Goal: Task Accomplishment & Management: Complete application form

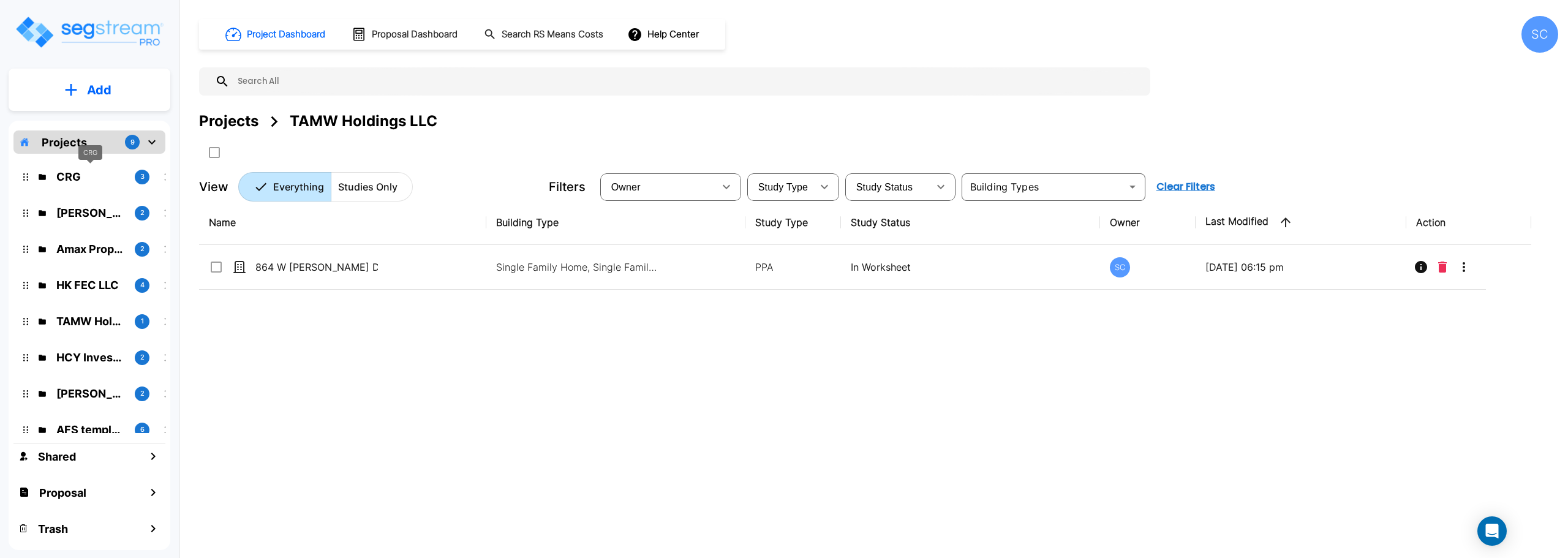
click at [66, 176] on p "CRG" at bounding box center [90, 177] width 69 height 17
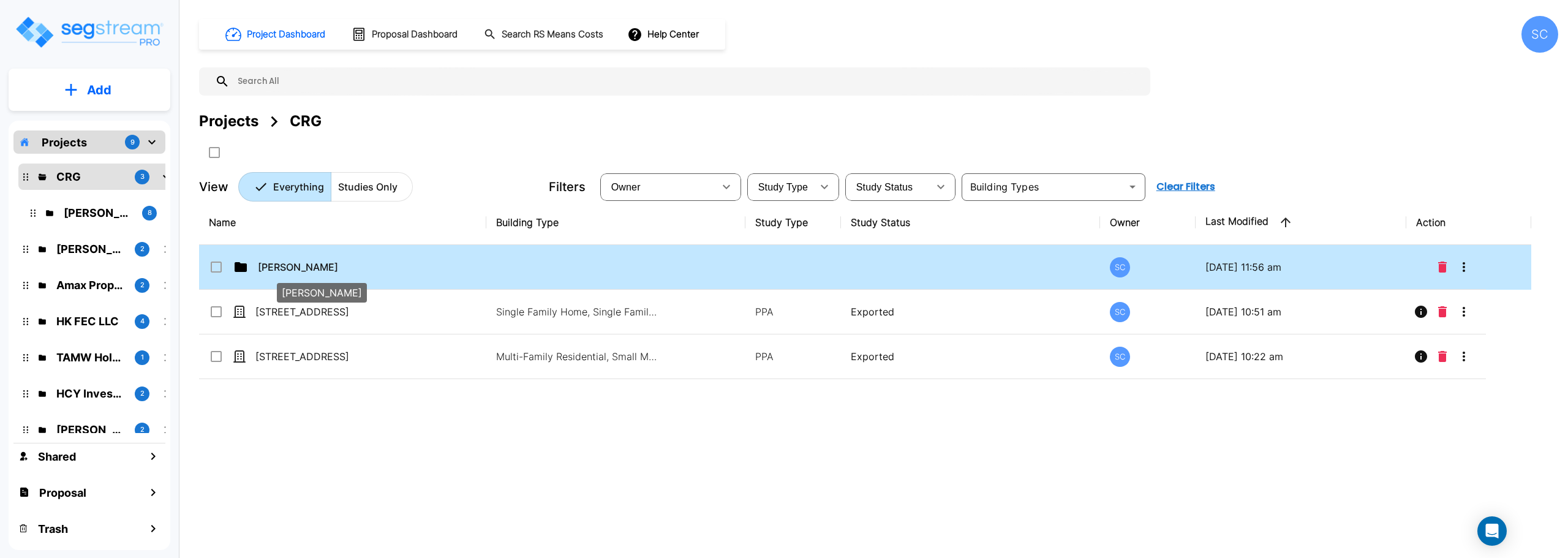
click at [292, 270] on p "[PERSON_NAME]" at bounding box center [319, 267] width 123 height 15
checkbox input "true"
click at [292, 270] on p "Jordan Johnson" at bounding box center [319, 267] width 123 height 15
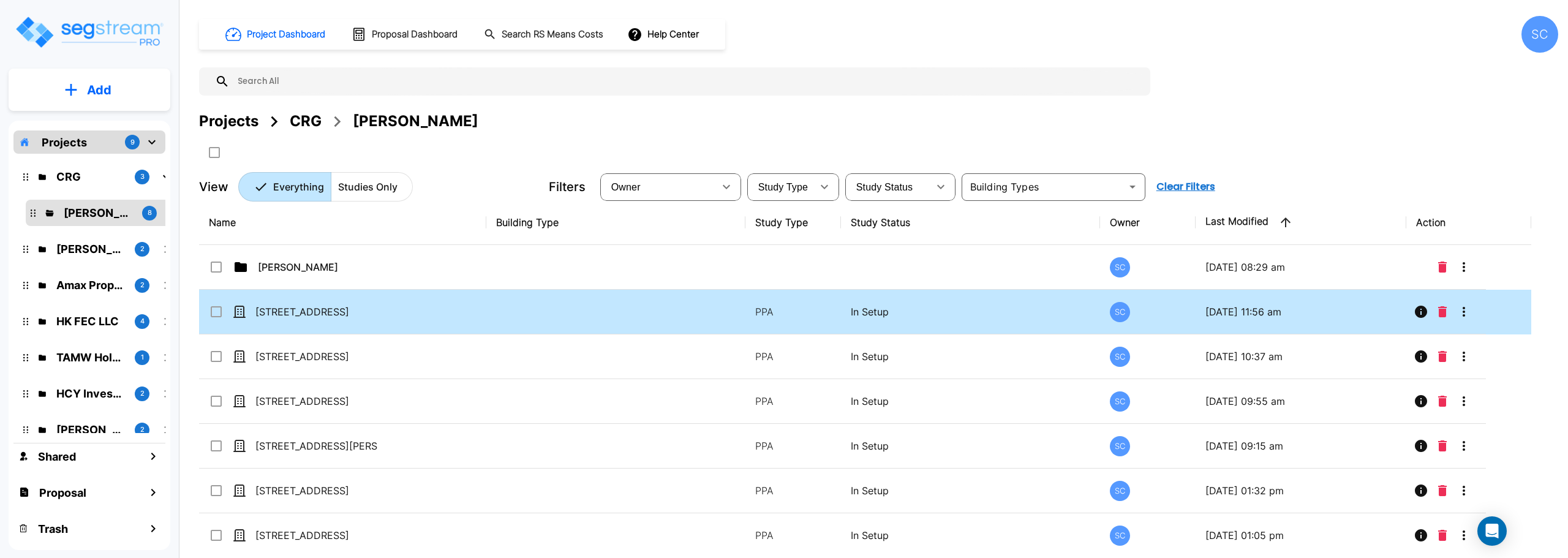
click at [306, 313] on p "1038 S New Ave" at bounding box center [317, 312] width 123 height 15
checkbox input "true"
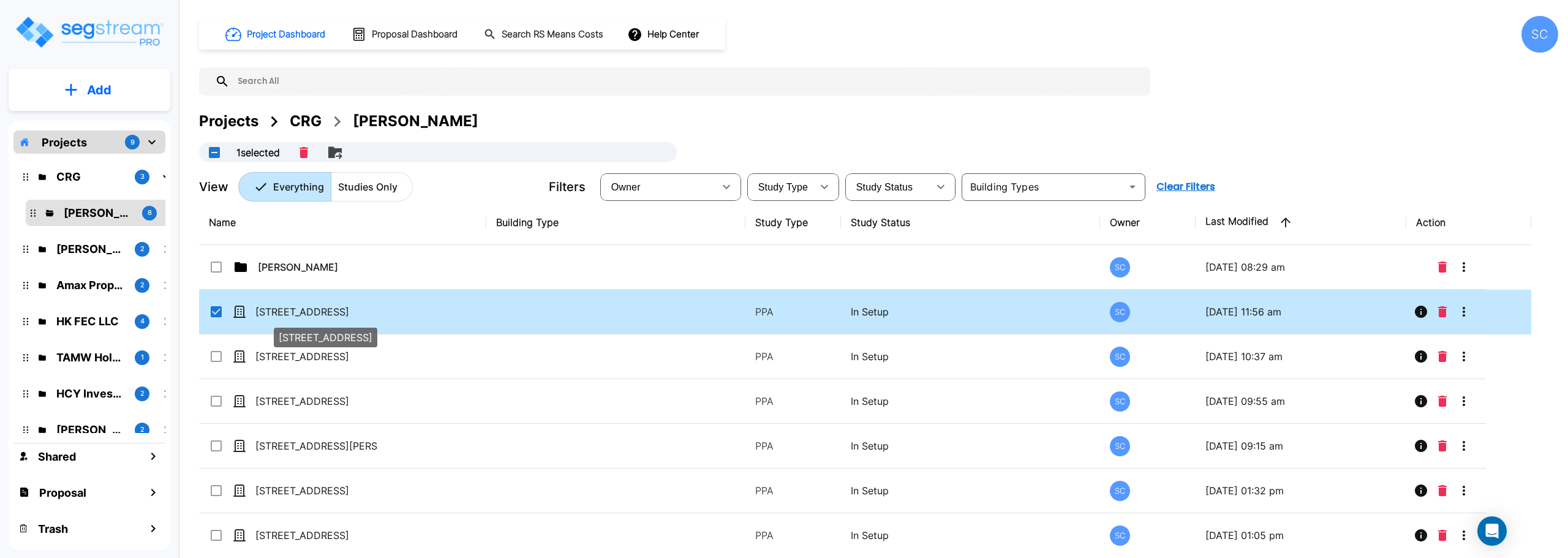
click at [306, 313] on p "1038 S New Ave" at bounding box center [317, 312] width 123 height 15
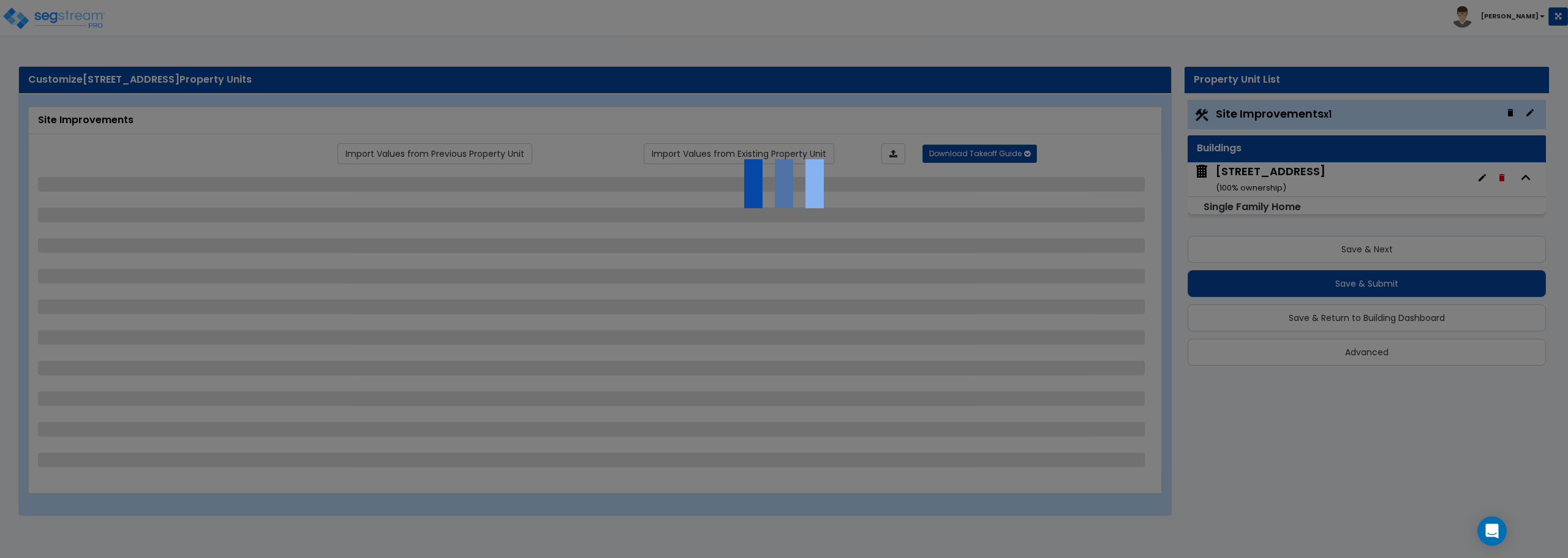
select select "2"
select select "1"
select select "2"
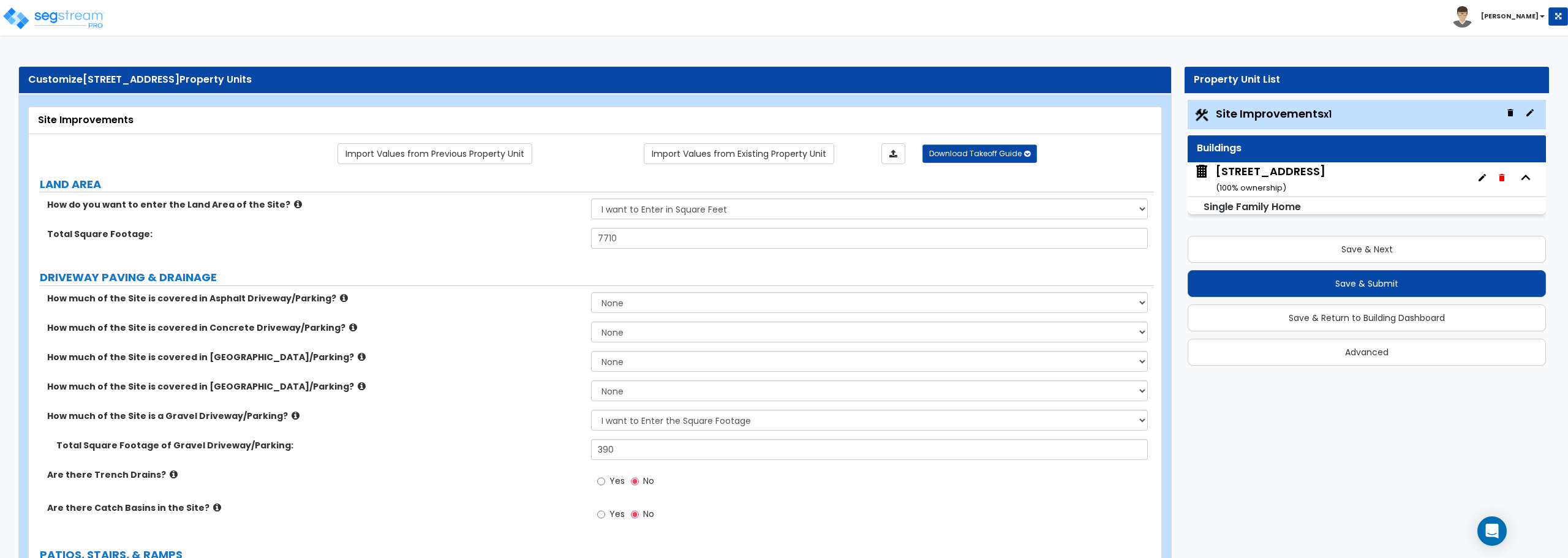
click at [1270, 182] on small "( 100 % ownership)" at bounding box center [1251, 187] width 70 height 12
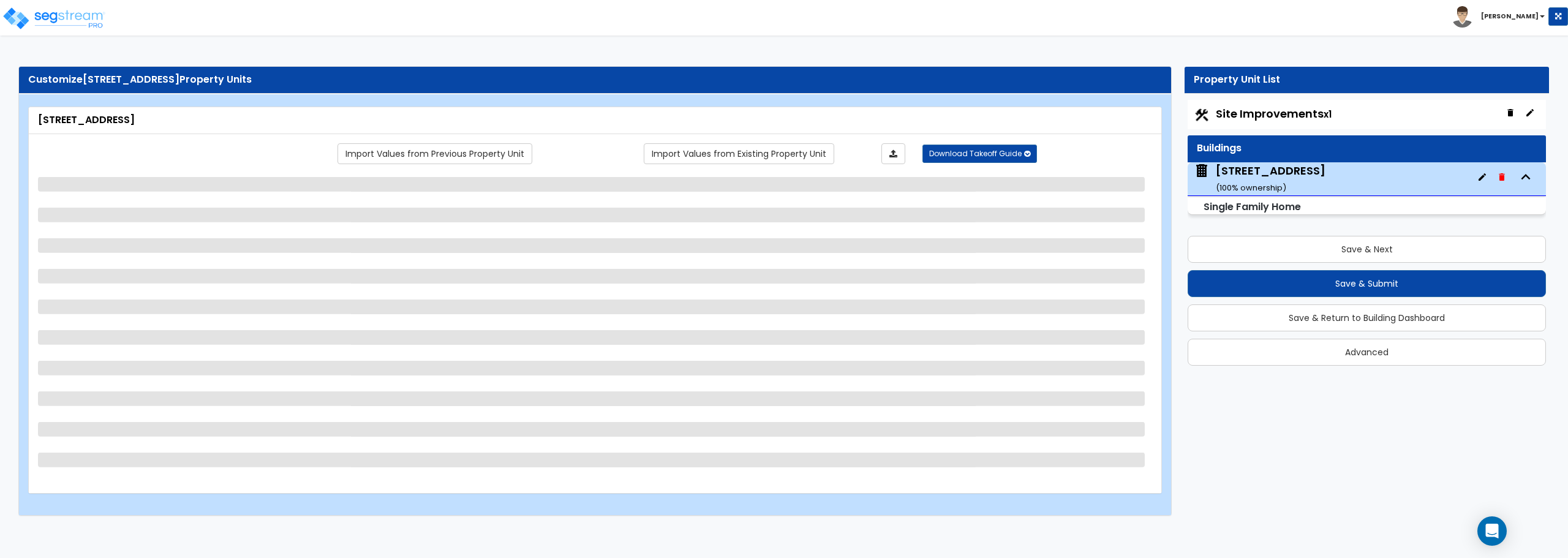
select select "1"
select select "8"
select select "1"
select select "5"
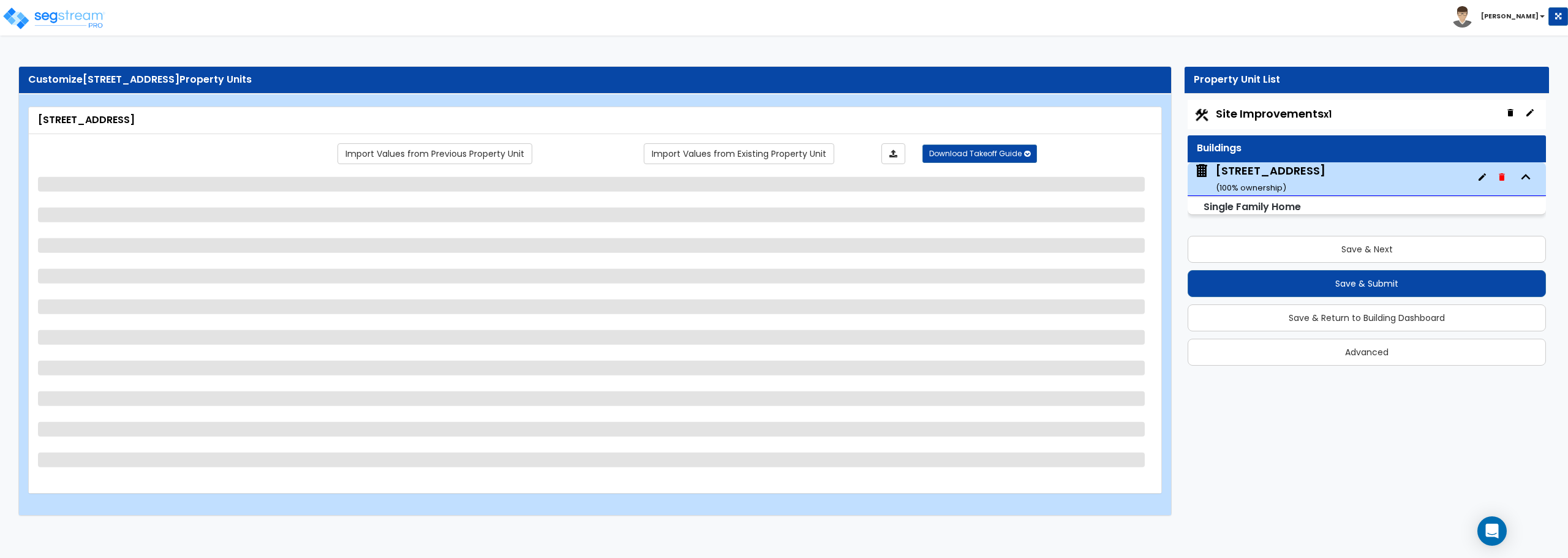
select select "1"
select select "3"
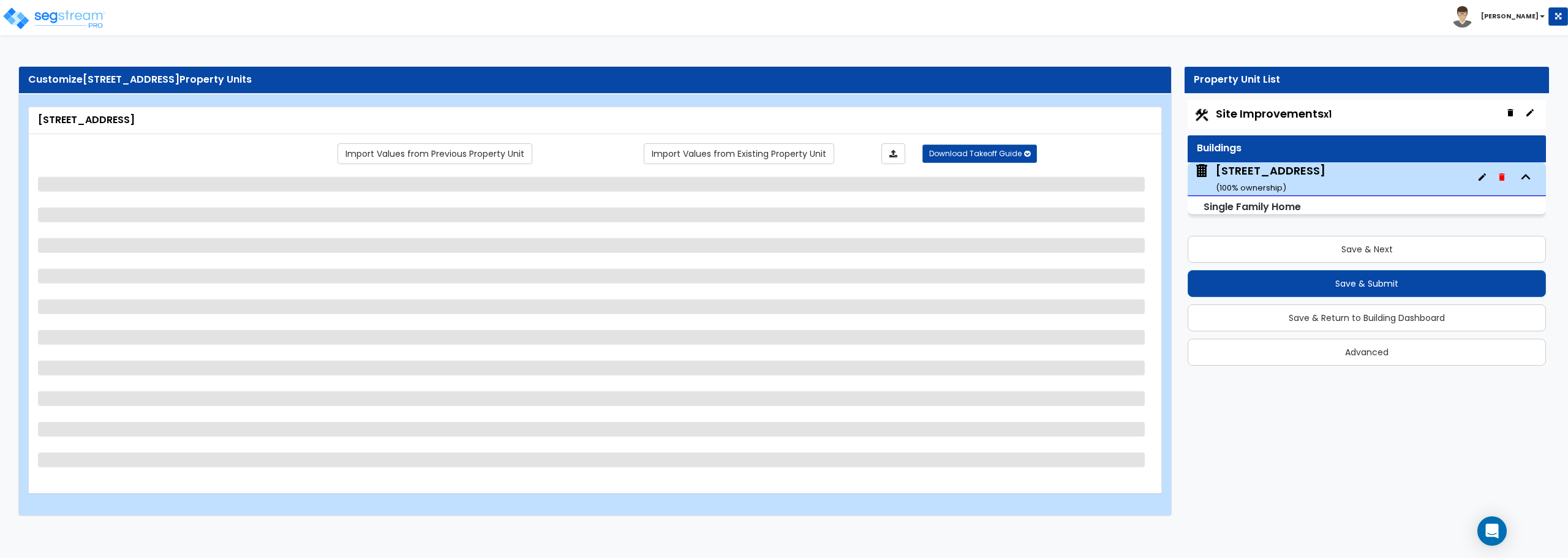
select select "1"
select select "2"
select select "3"
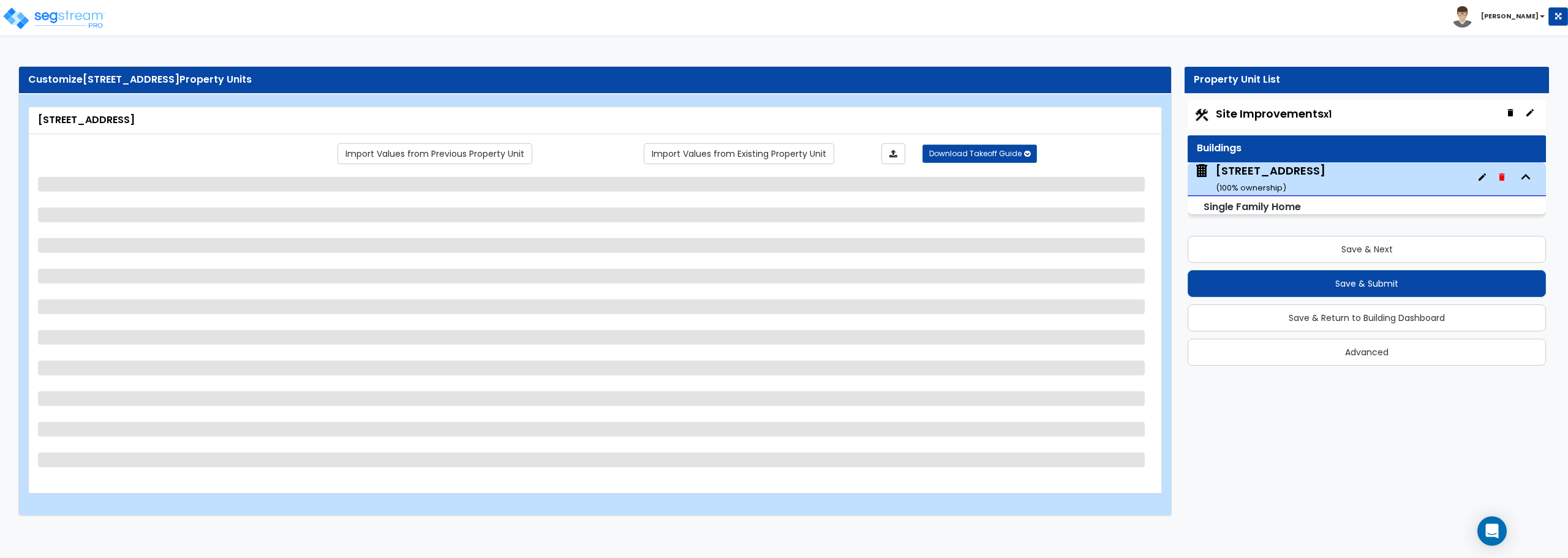
select select "2"
select select "1"
select select "6"
select select "3"
select select "1"
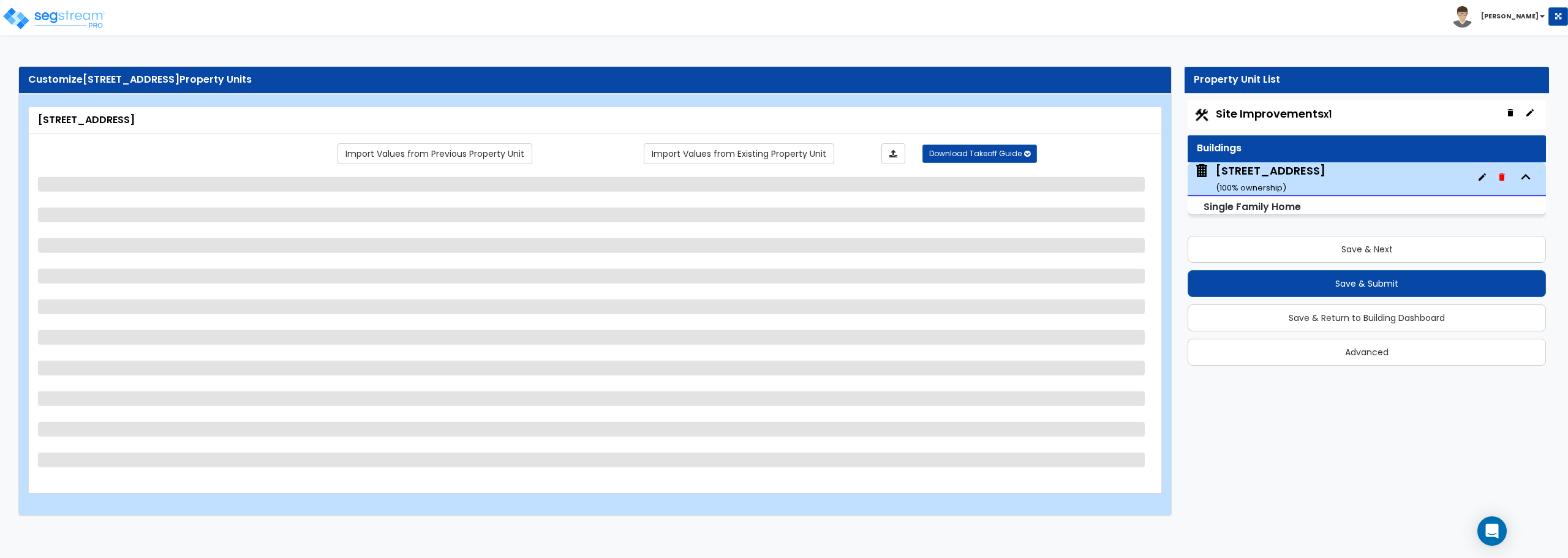
select select "3"
select select "5"
select select "2"
select select "1"
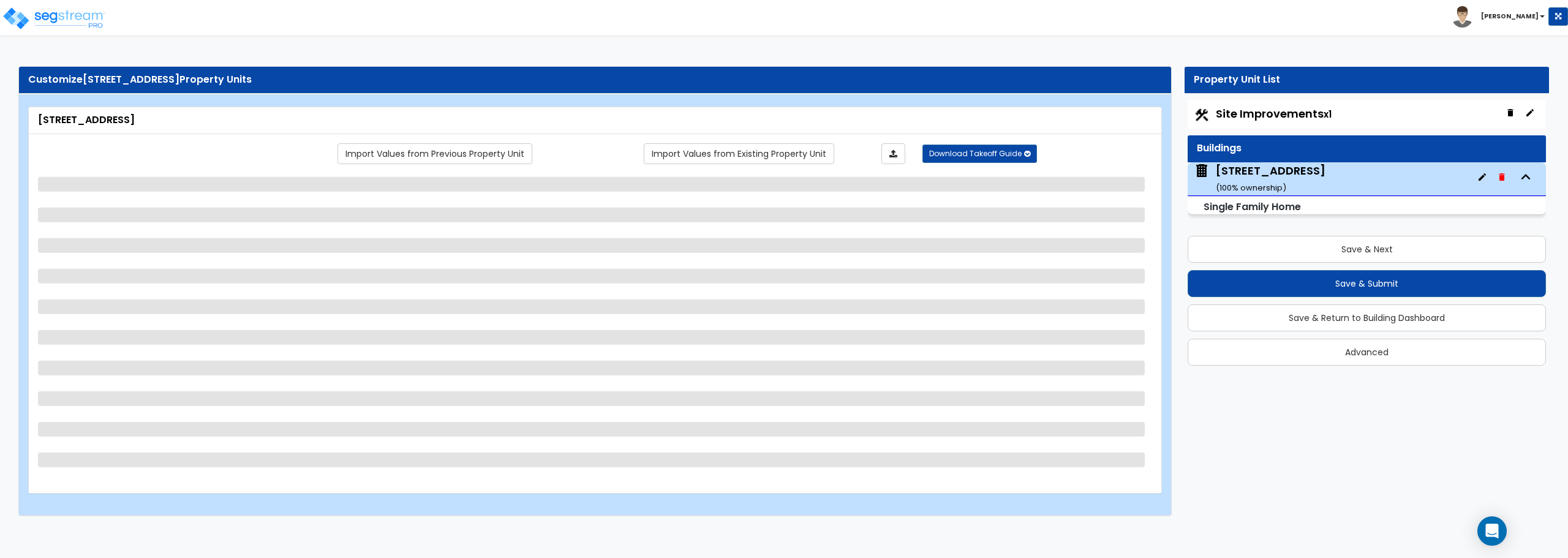
select select "1"
select select "2"
select select "1"
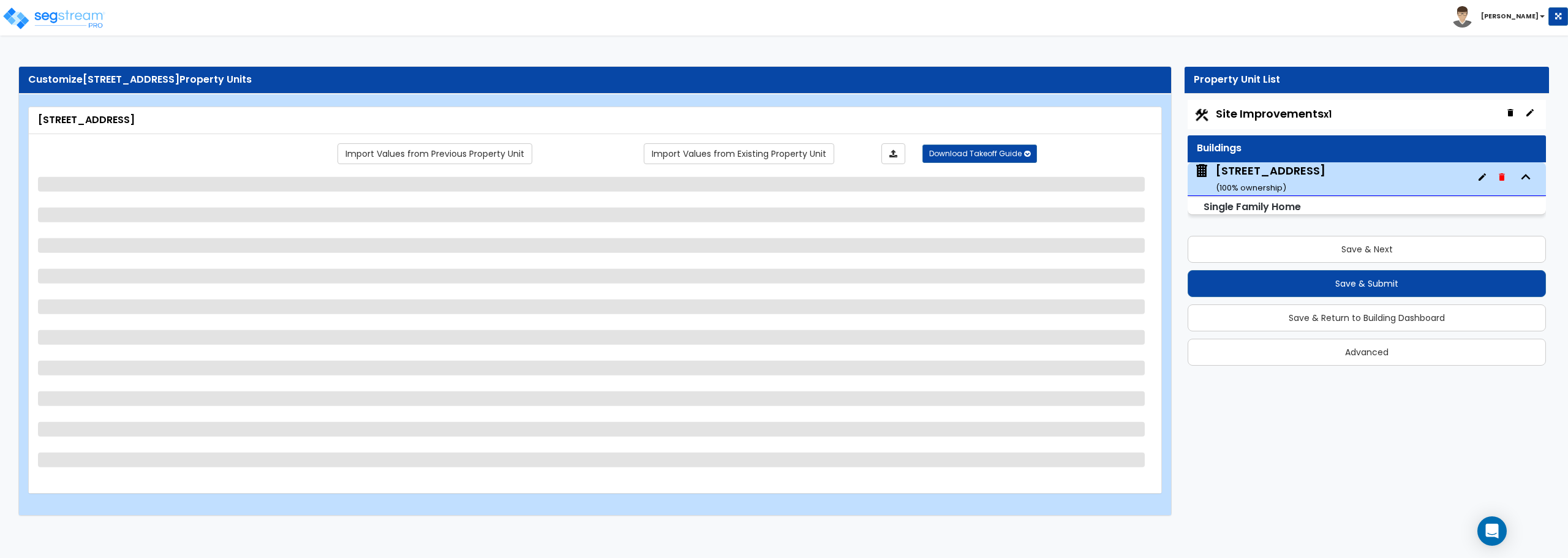
select select "2"
select select "1"
select select "2"
select select "1"
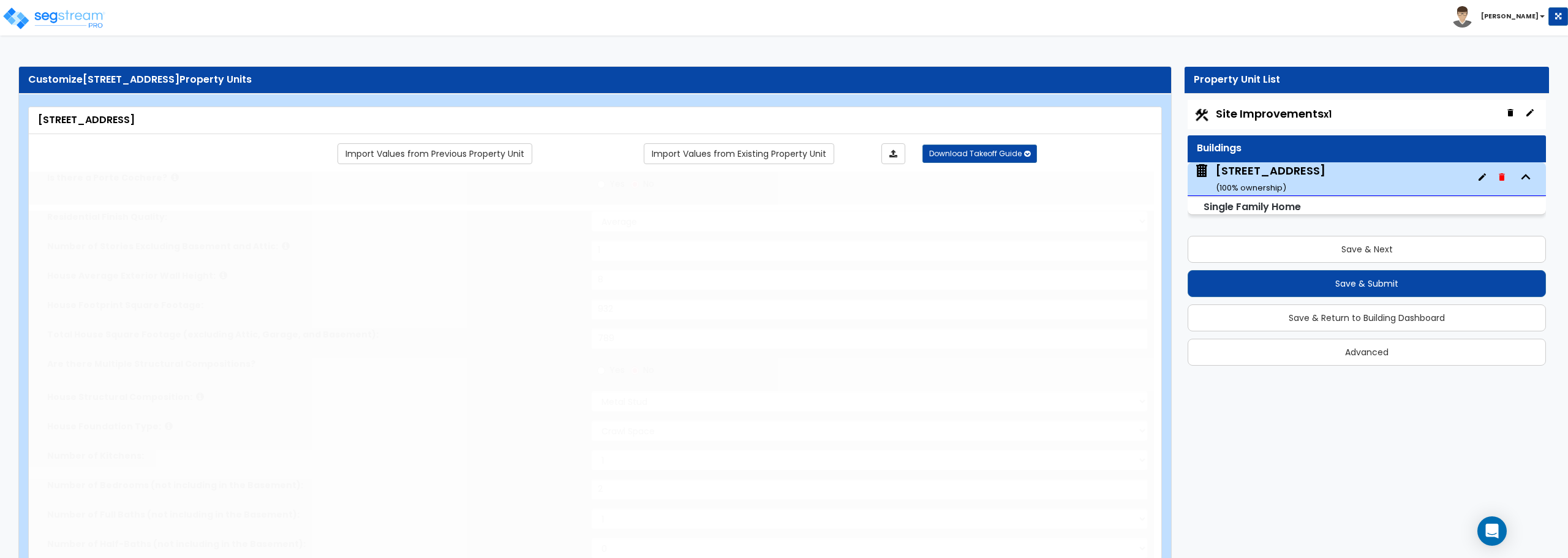
type input "1"
select select "2"
type input "2"
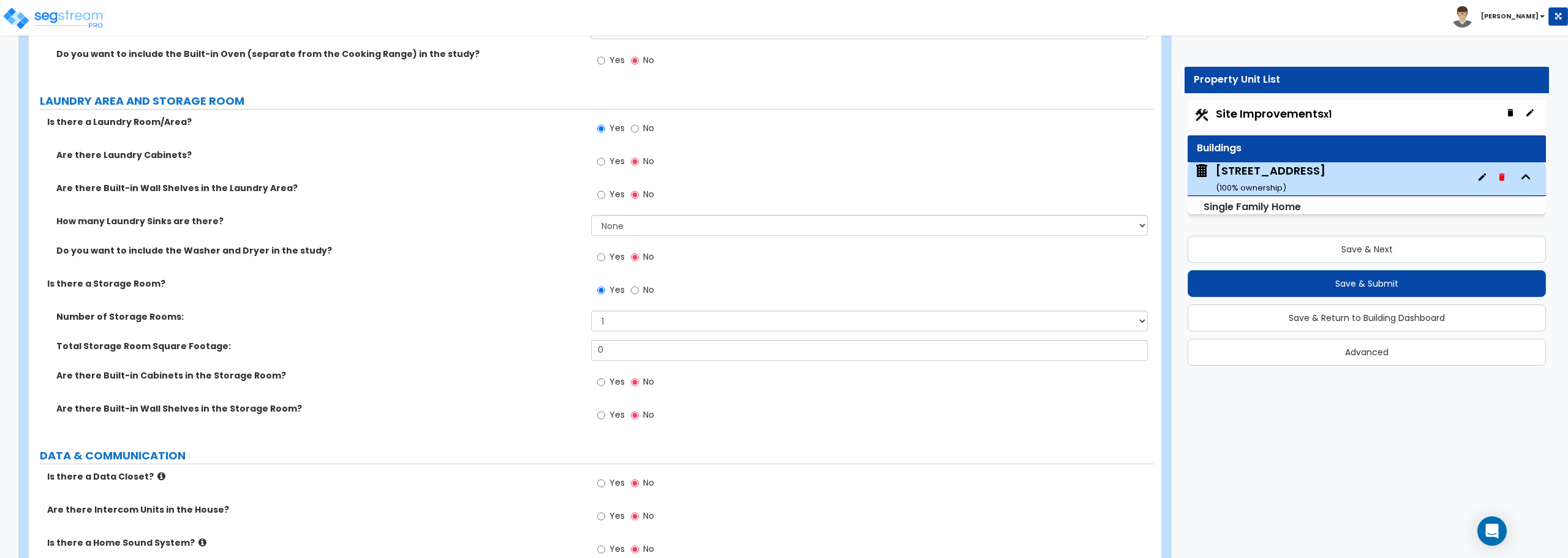
scroll to position [4840, 0]
click at [633, 290] on input "No" at bounding box center [635, 288] width 8 height 13
radio input "false"
radio input "true"
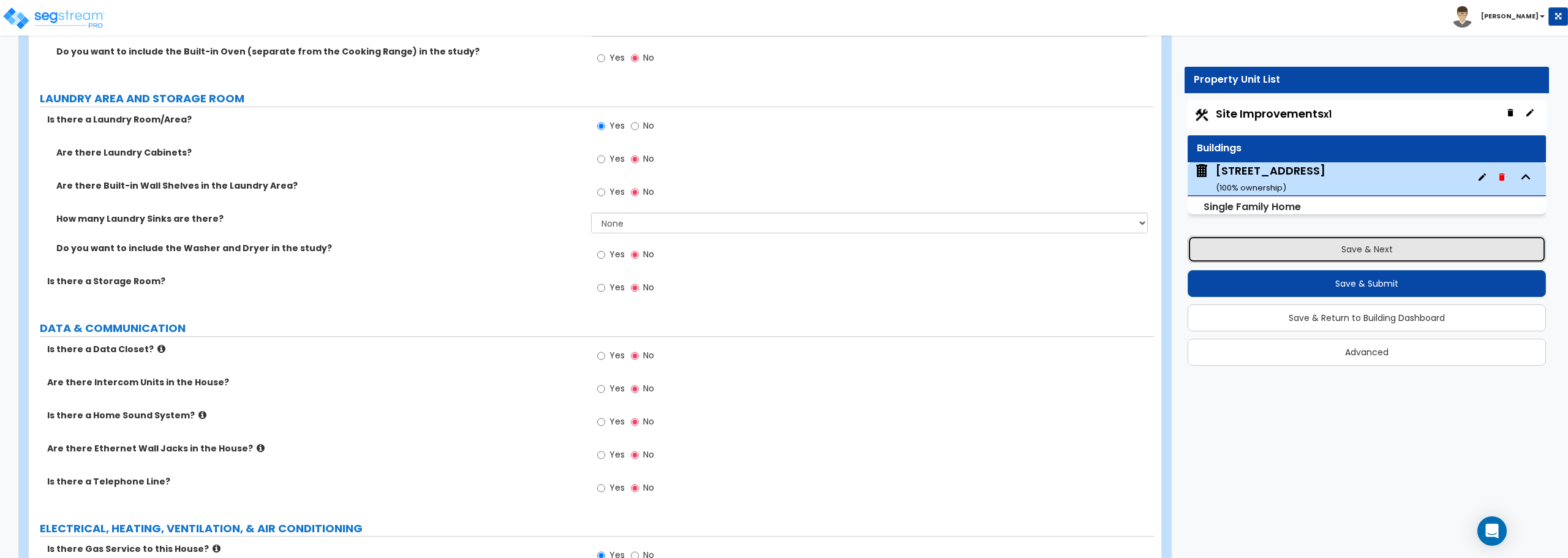
click at [1361, 253] on button "Save & Next" at bounding box center [1367, 250] width 358 height 27
select select "2"
select select "1"
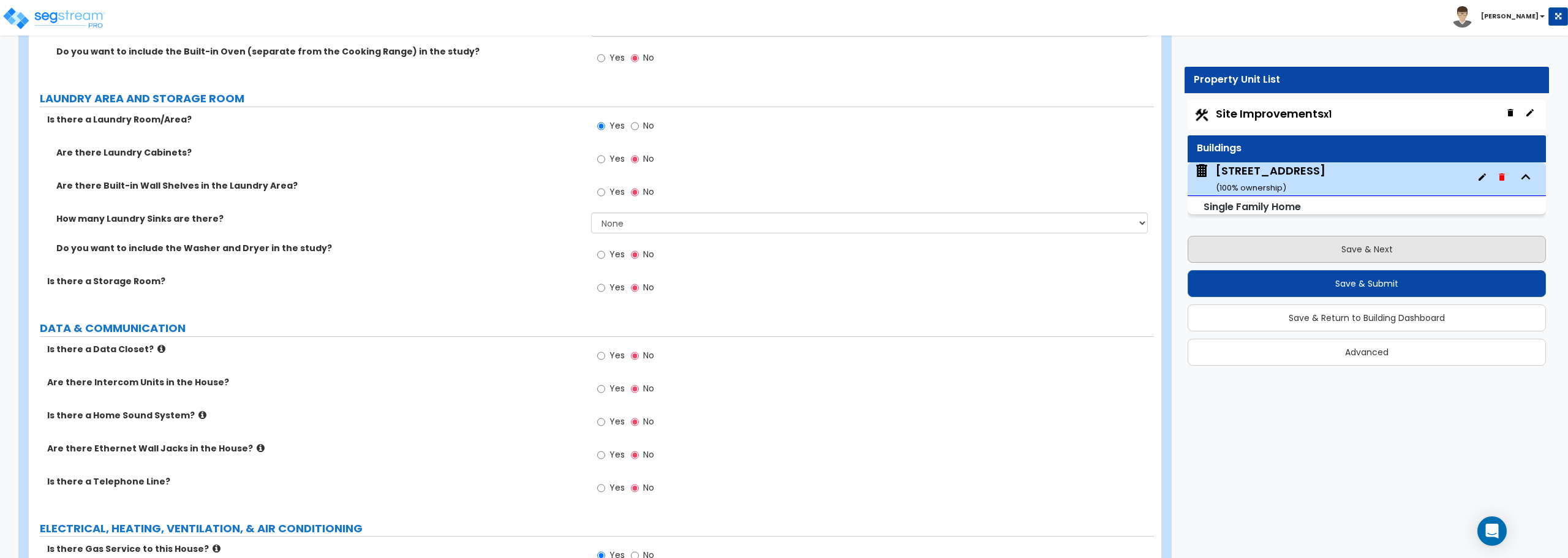
select select "2"
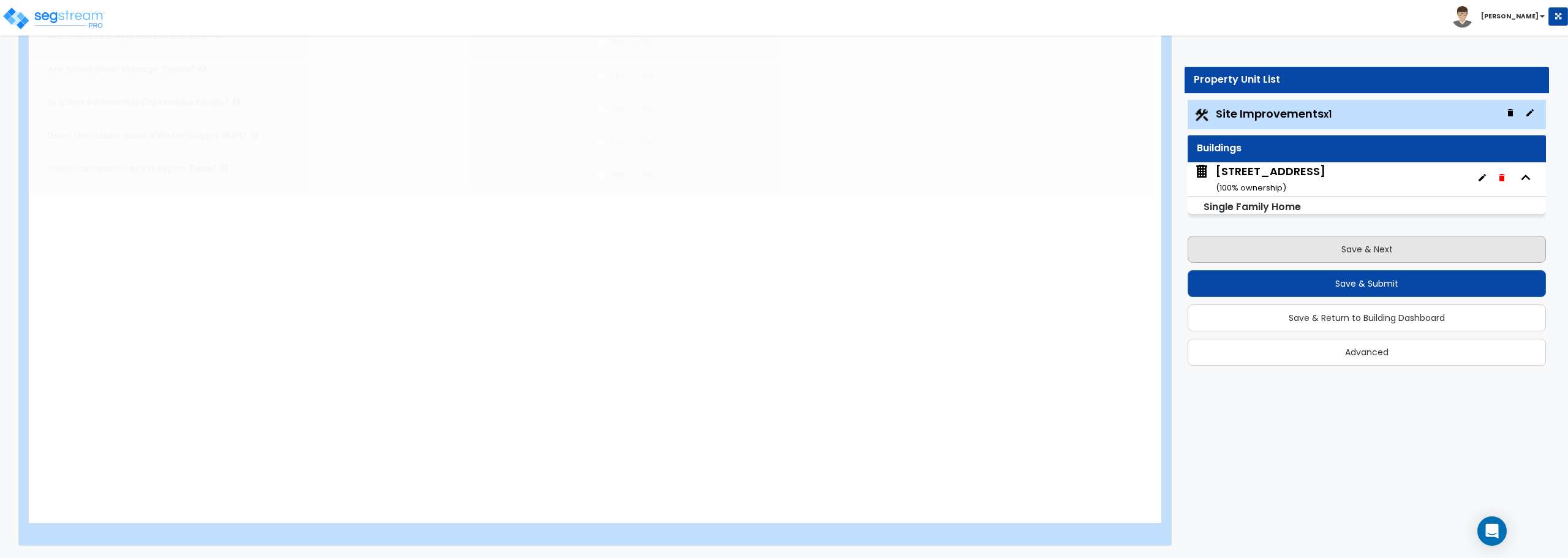
scroll to position [0, 0]
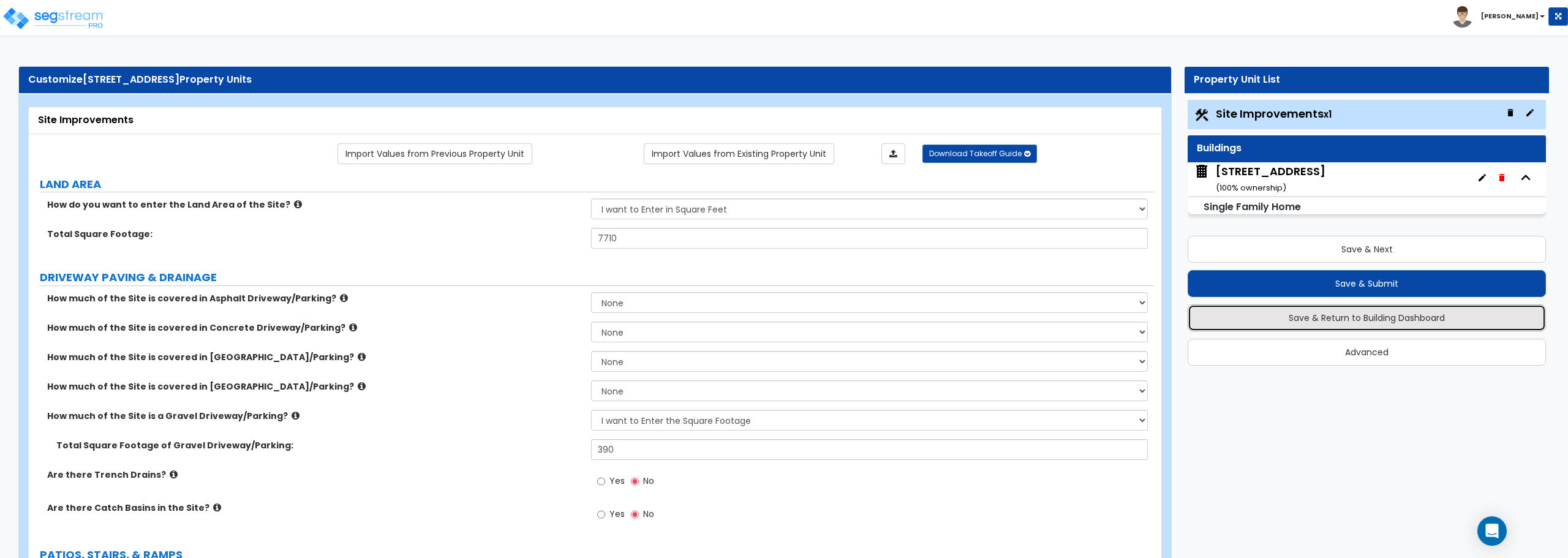
click at [1361, 322] on button "Save & Return to Building Dashboard" at bounding box center [1367, 318] width 358 height 27
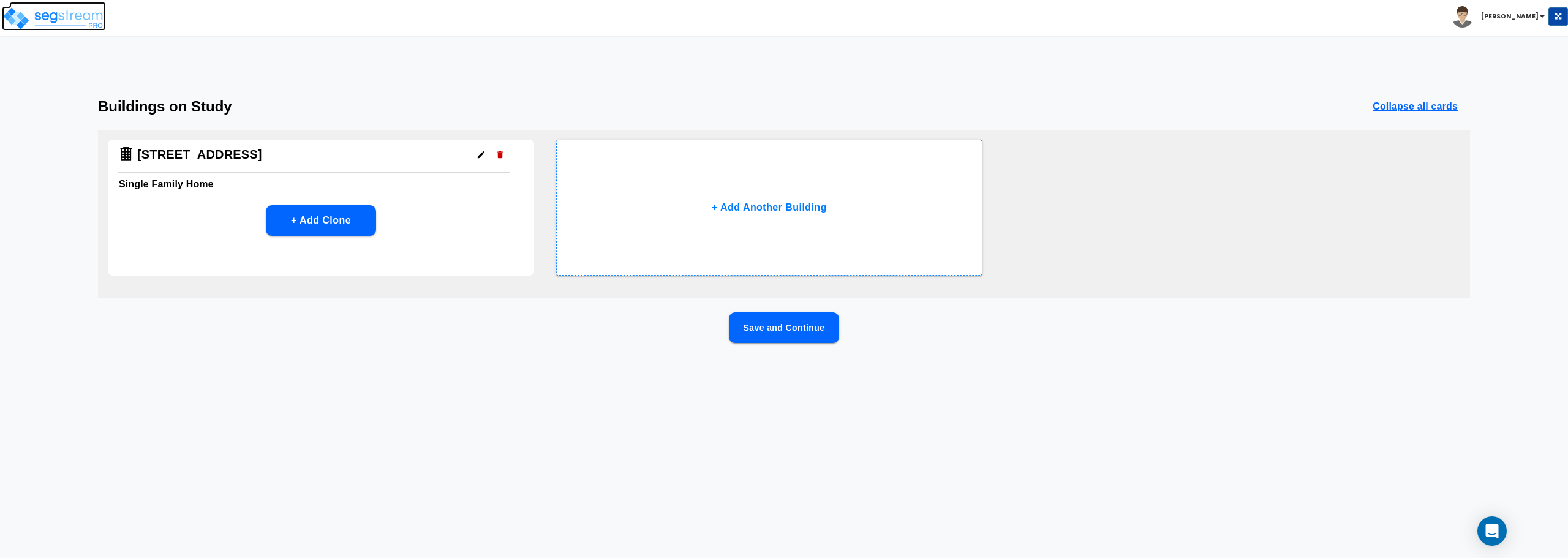
click at [53, 13] on img at bounding box center [54, 18] width 104 height 25
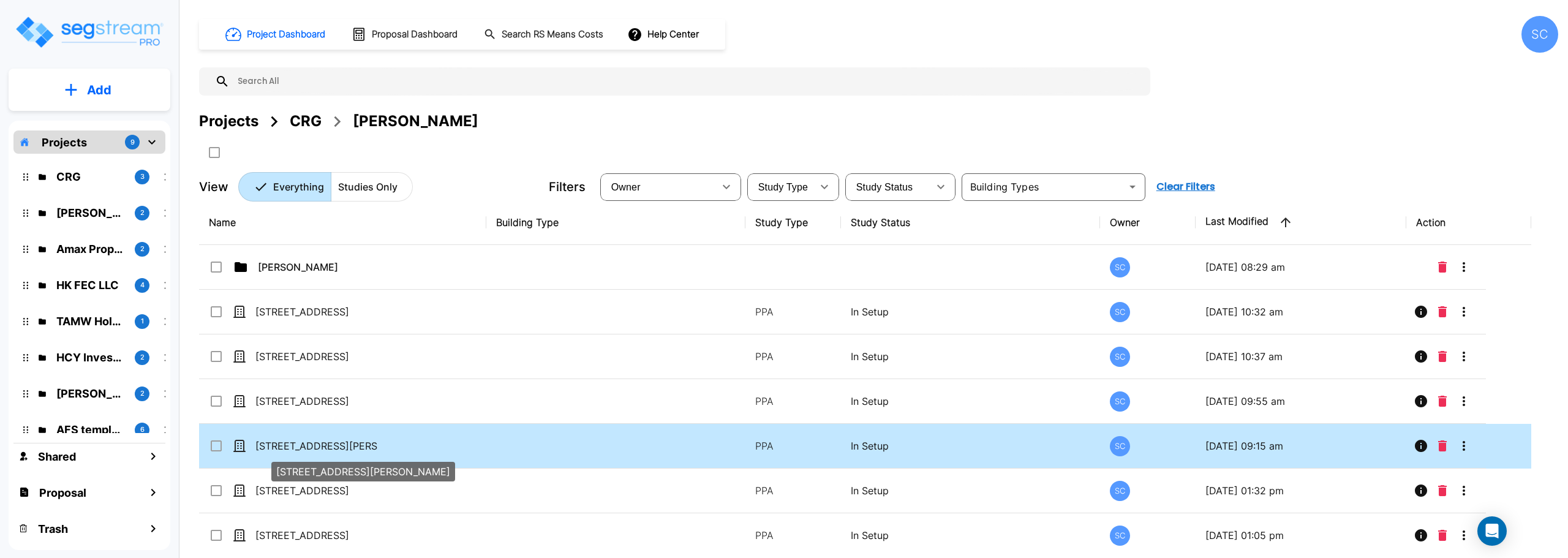
click at [306, 452] on p "[STREET_ADDRESS][PERSON_NAME]" at bounding box center [317, 446] width 123 height 15
checkbox input "true"
click at [306, 452] on p "[STREET_ADDRESS][PERSON_NAME]" at bounding box center [317, 446] width 123 height 15
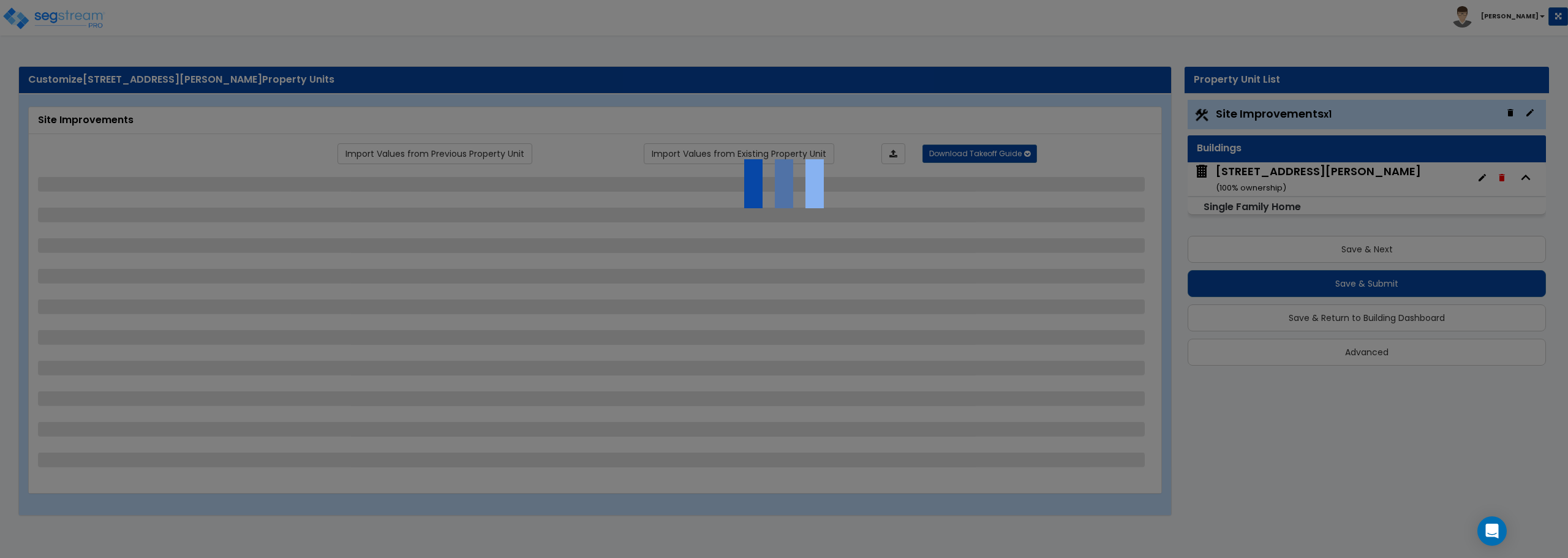
select select "2"
select select "1"
select select "2"
select select "1"
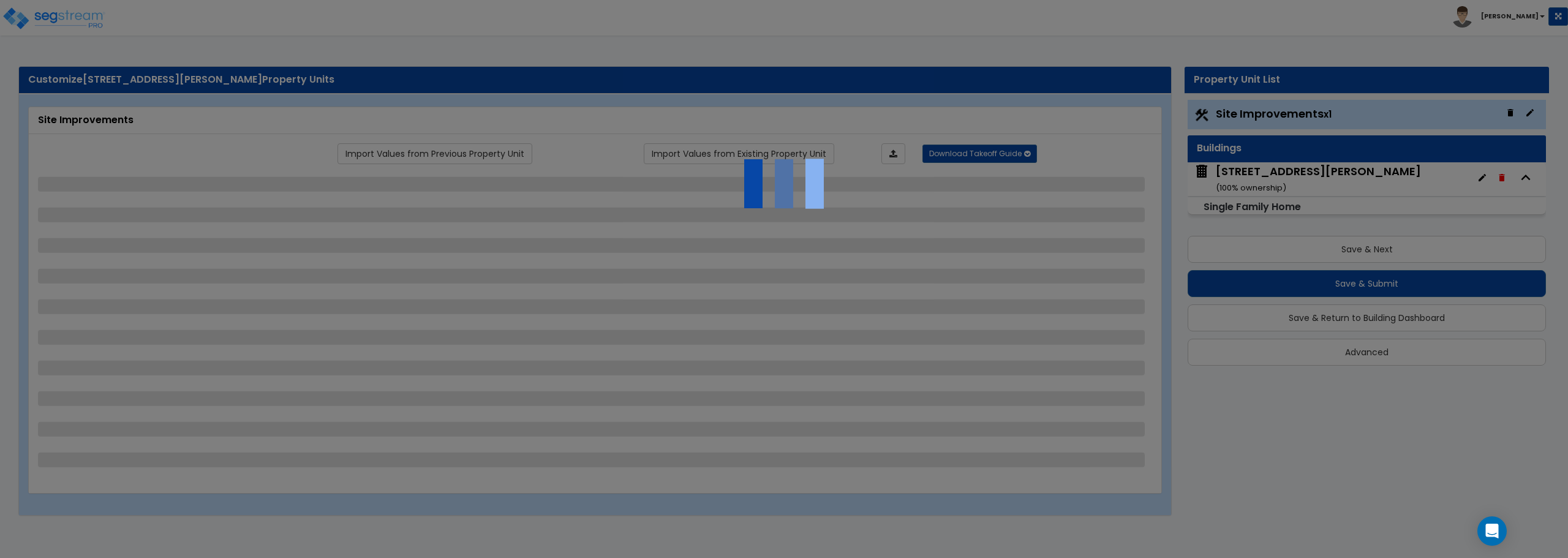
select select "1"
select select "3"
select select "1"
select select "2"
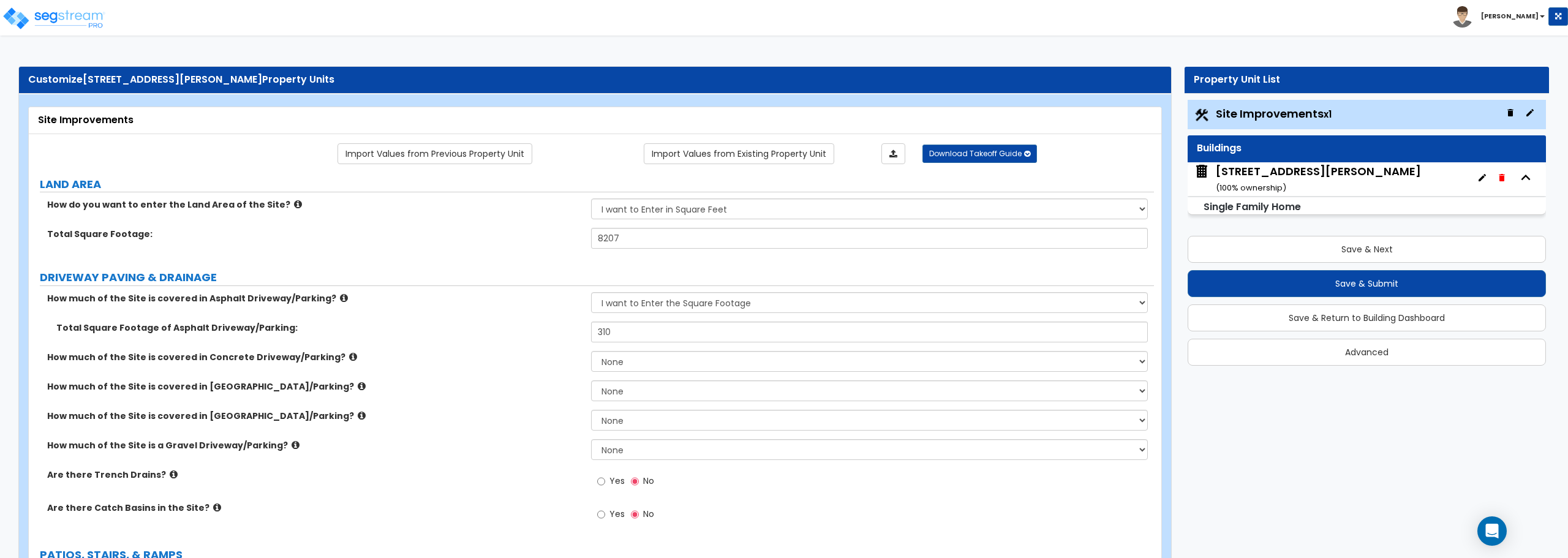
click at [1287, 182] on div "[STREET_ADDRESS][PERSON_NAME] ( 100 % ownership)" at bounding box center [1319, 179] width 206 height 32
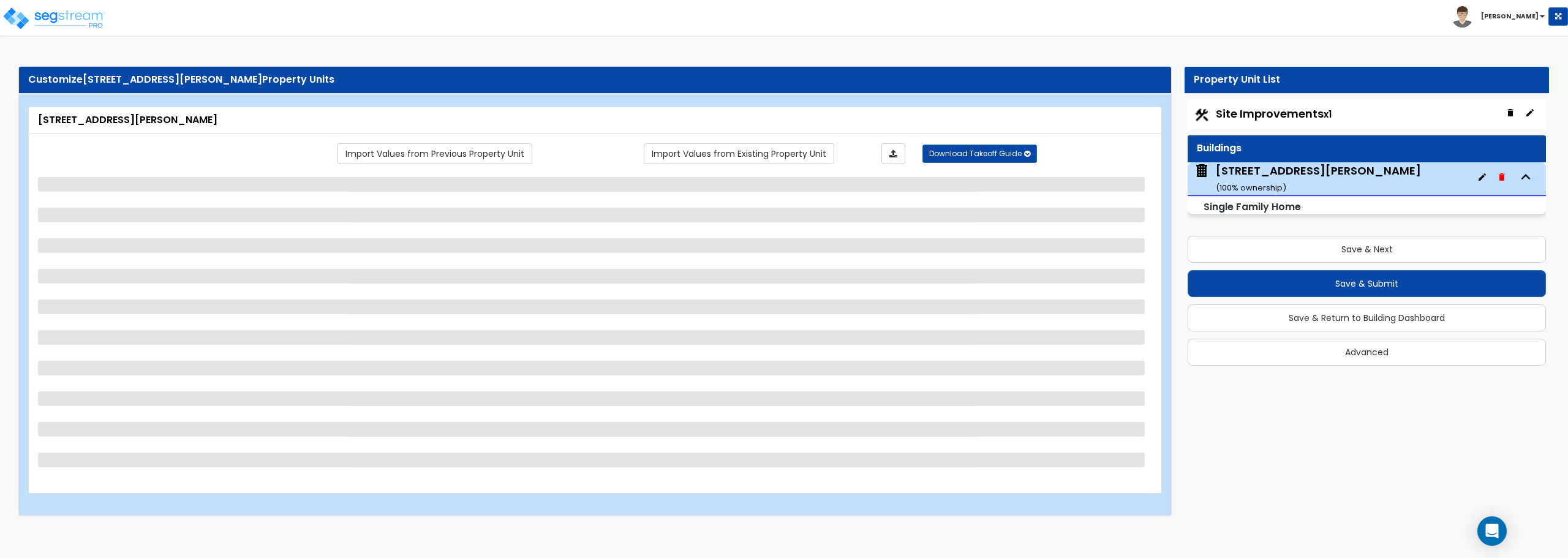
select select "1"
select select "7"
select select "1"
select select "5"
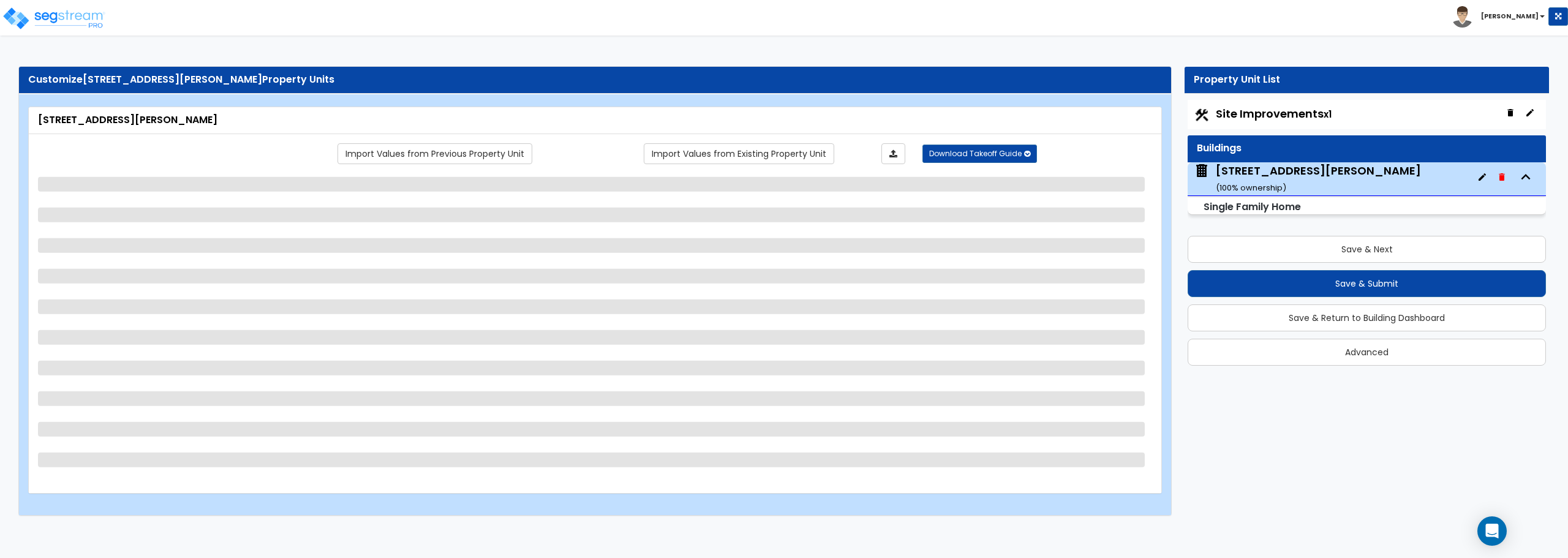
select select "1"
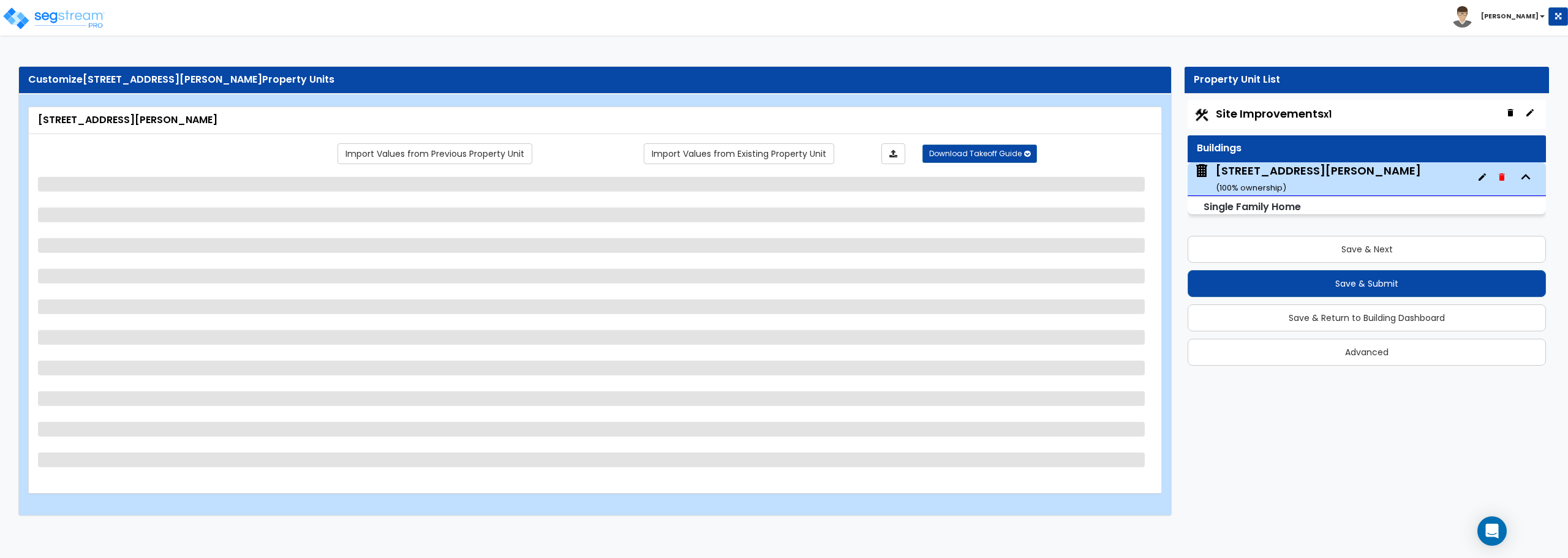
select select "1"
select select "2"
select select "4"
select select "5"
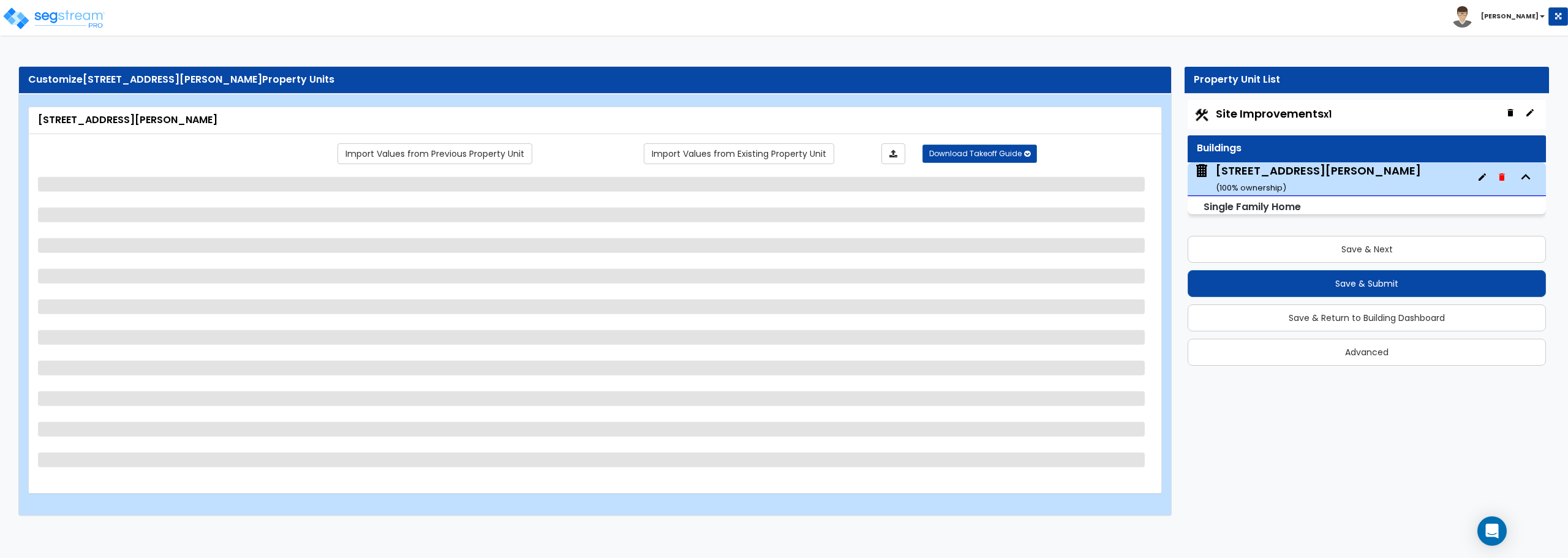
select select "3"
select select "1"
select select "2"
select select "1"
select select "6"
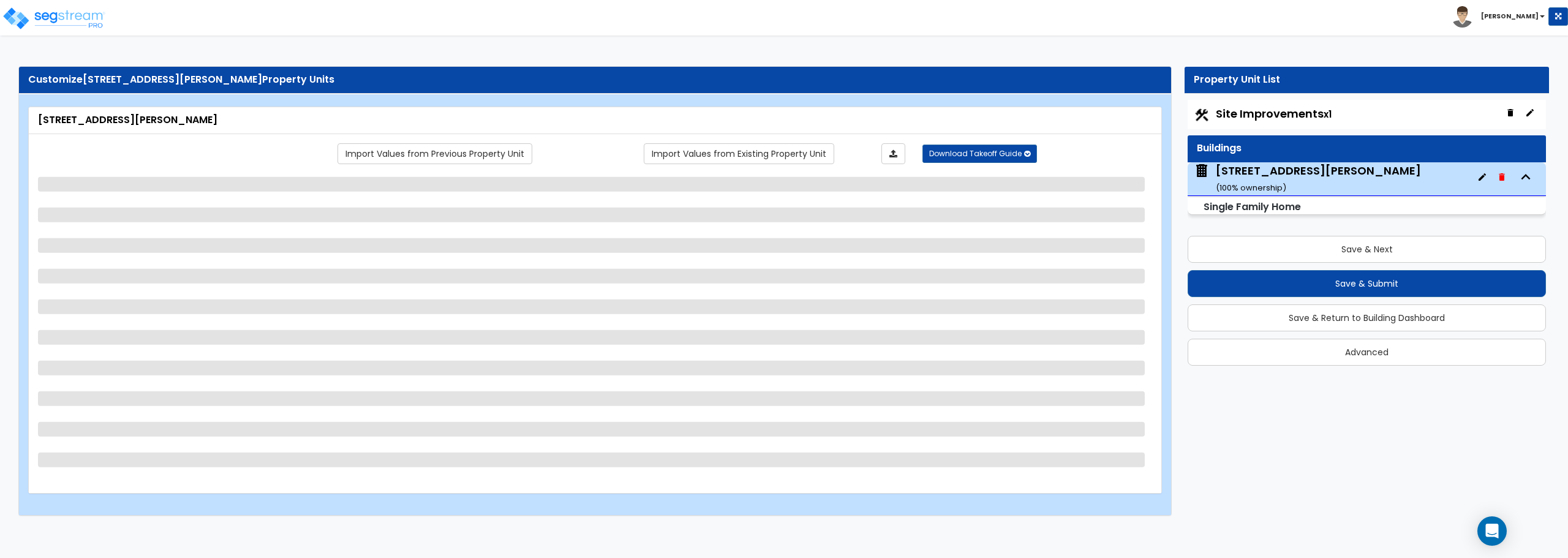
select select "3"
select select "1"
select select "2"
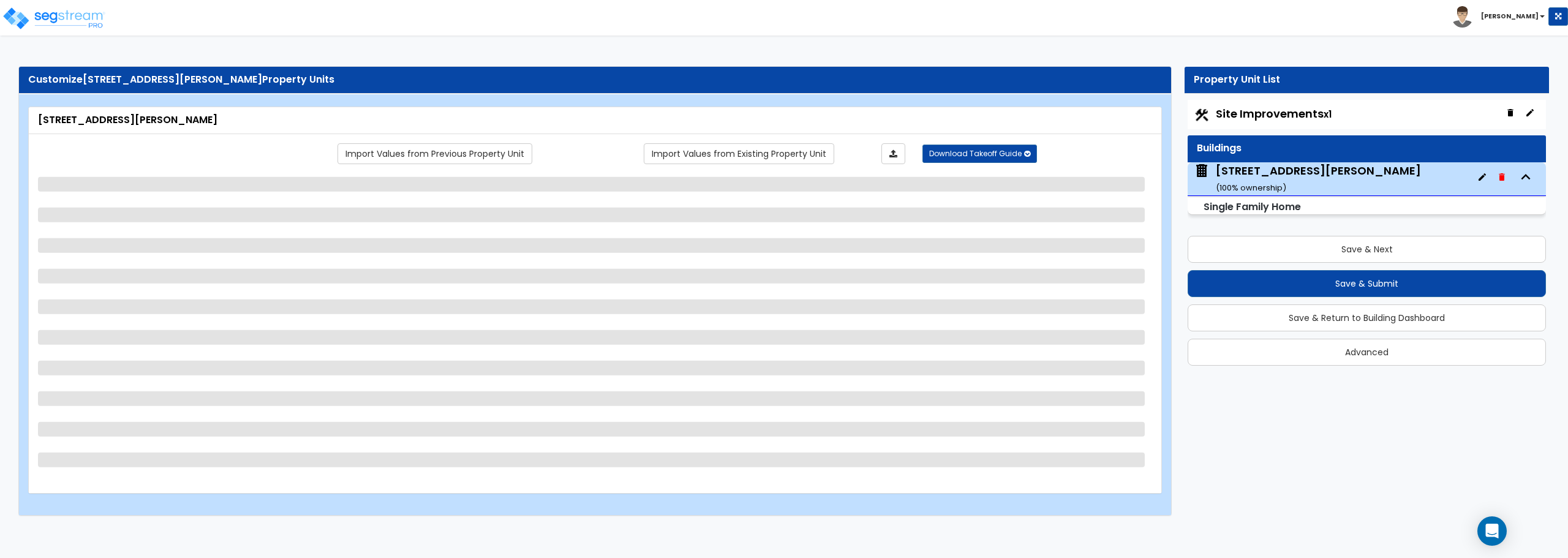
select select "1"
select select "4"
select select "6"
select select "1"
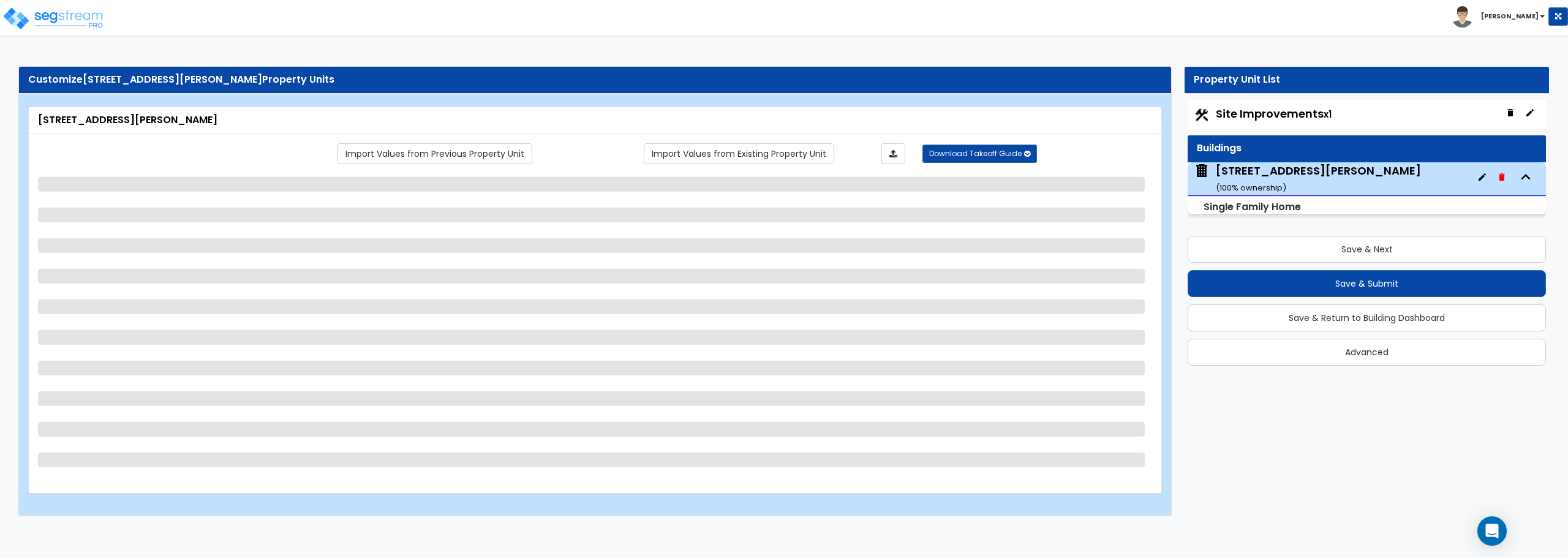
select select "2"
select select "1"
select select "2"
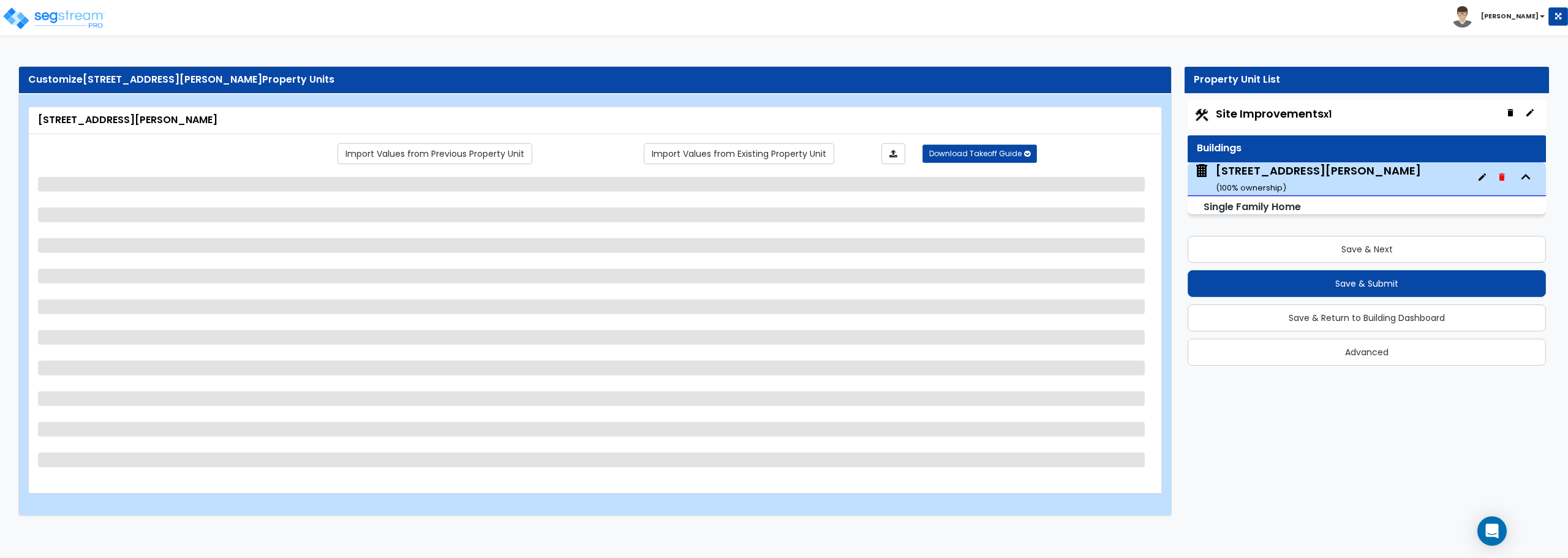
select select "1"
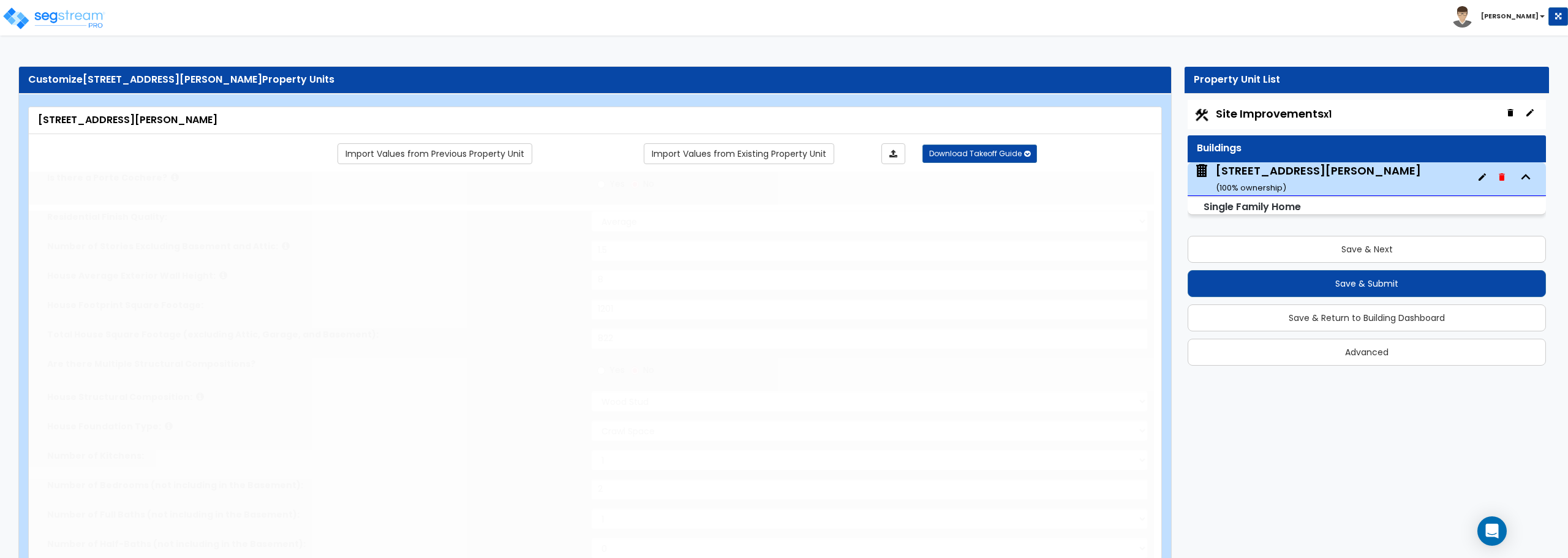
select select "2"
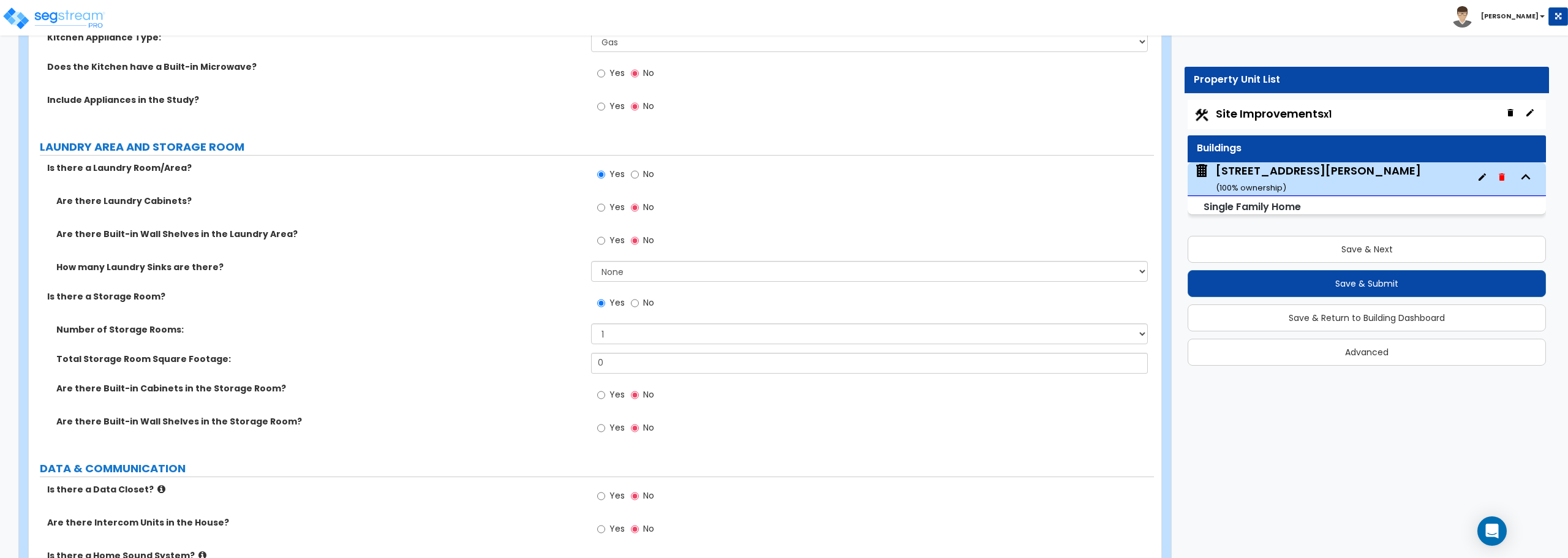
scroll to position [4602, 0]
drag, startPoint x: 623, startPoint y: 361, endPoint x: 524, endPoint y: 364, distance: 99.0
click at [524, 364] on div "Total Storage Room Square Footage: 0" at bounding box center [592, 366] width 1125 height 29
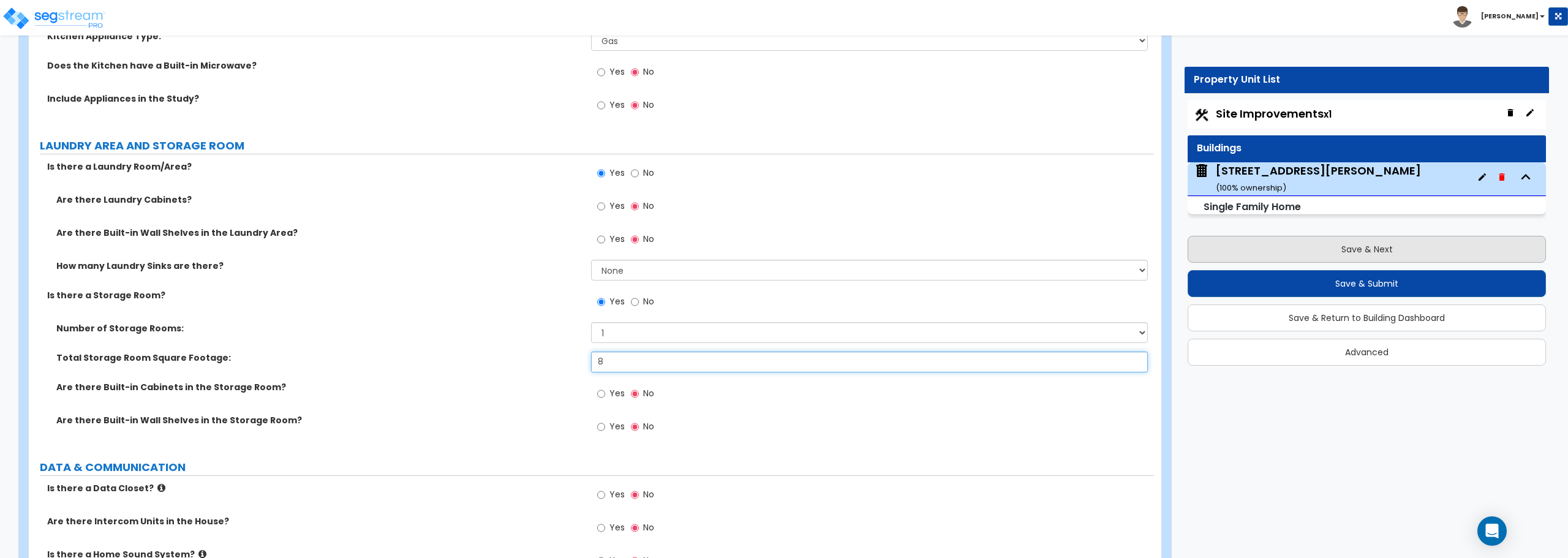
type input "8"
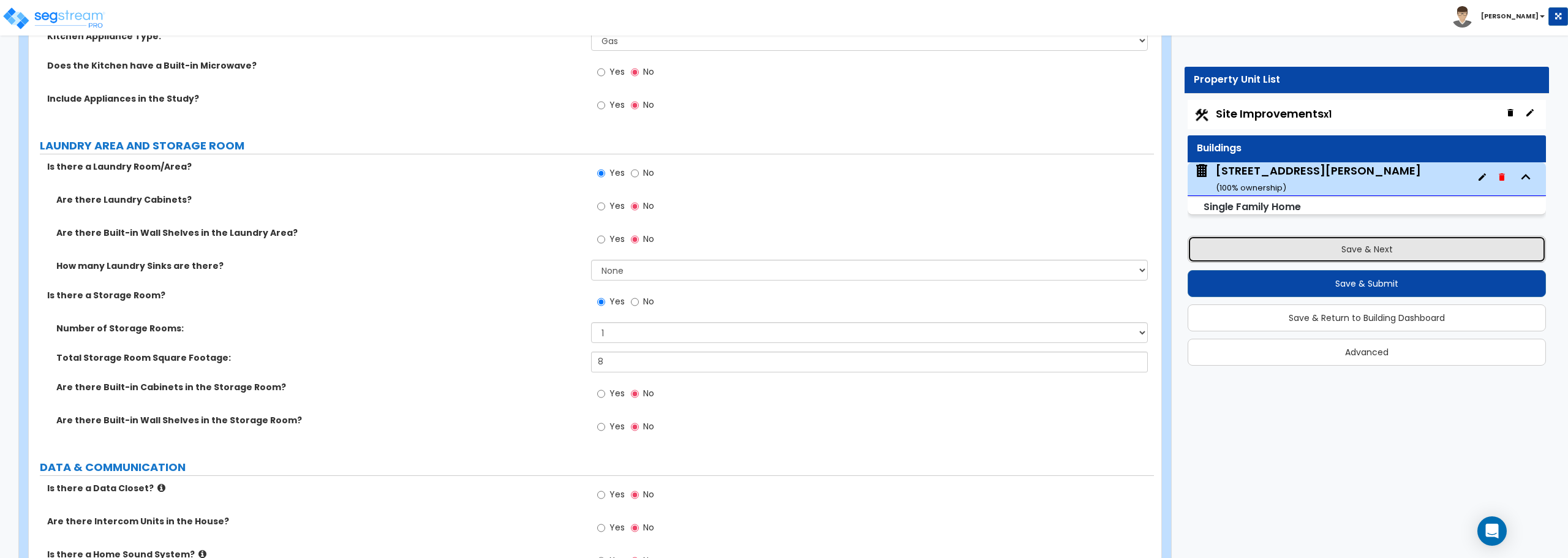
click at [1357, 253] on button "Save & Next" at bounding box center [1367, 250] width 358 height 27
select select "2"
select select "1"
select select "2"
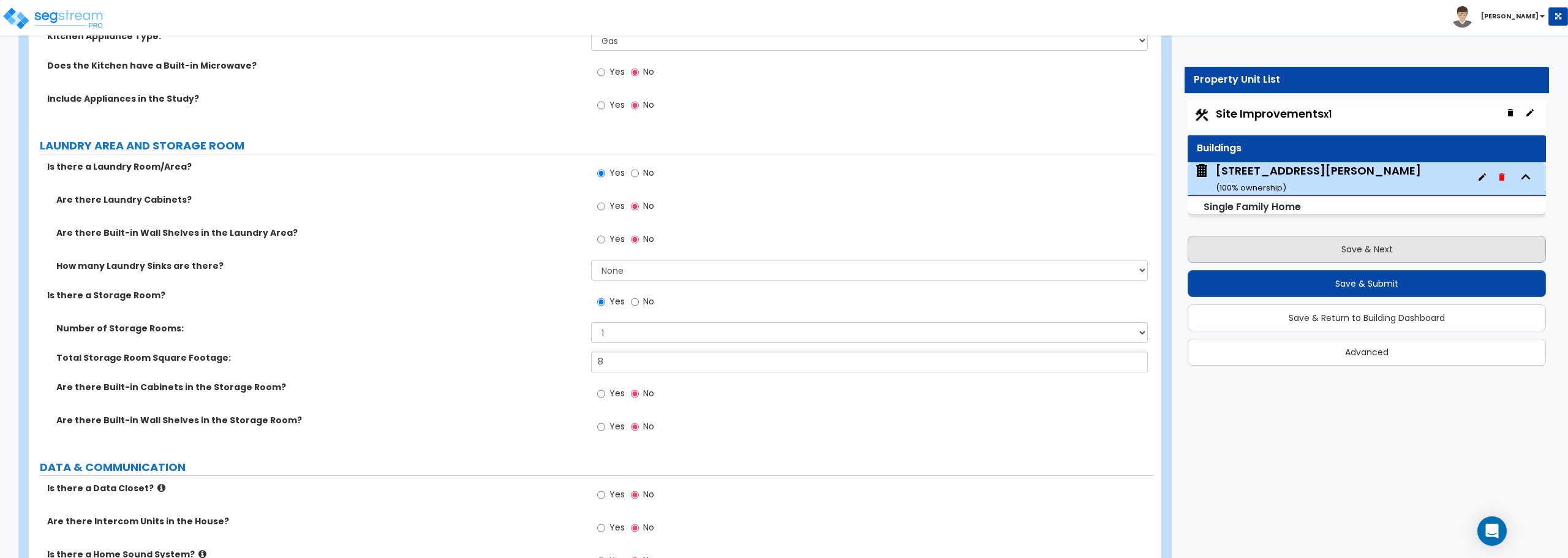
select select "1"
select select "3"
select select "2"
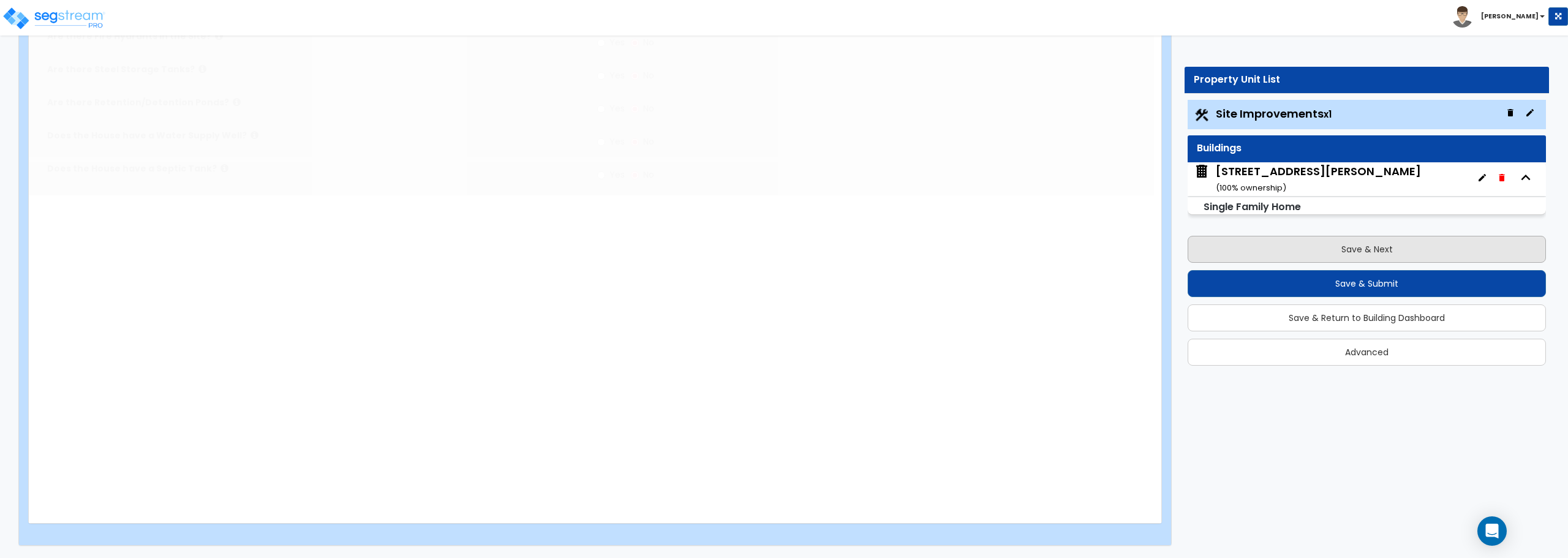
select select "1"
type input "1"
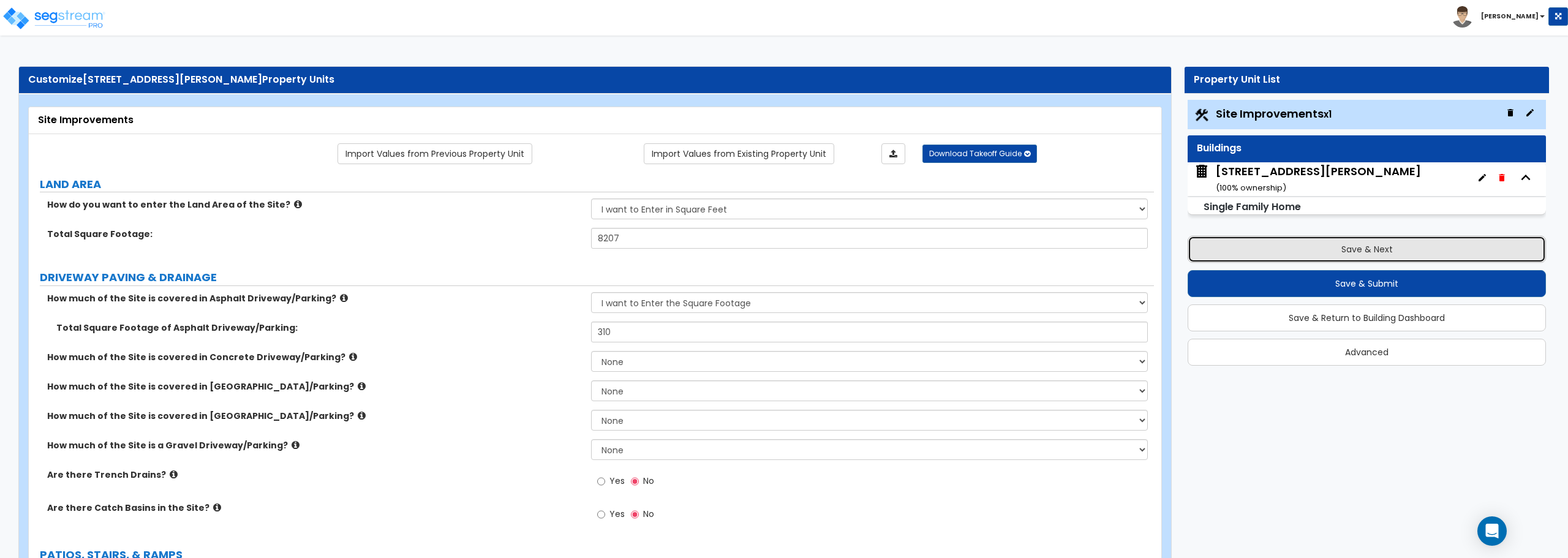
click at [1346, 251] on button "Save & Next" at bounding box center [1367, 250] width 358 height 27
